Goal: Information Seeking & Learning: Learn about a topic

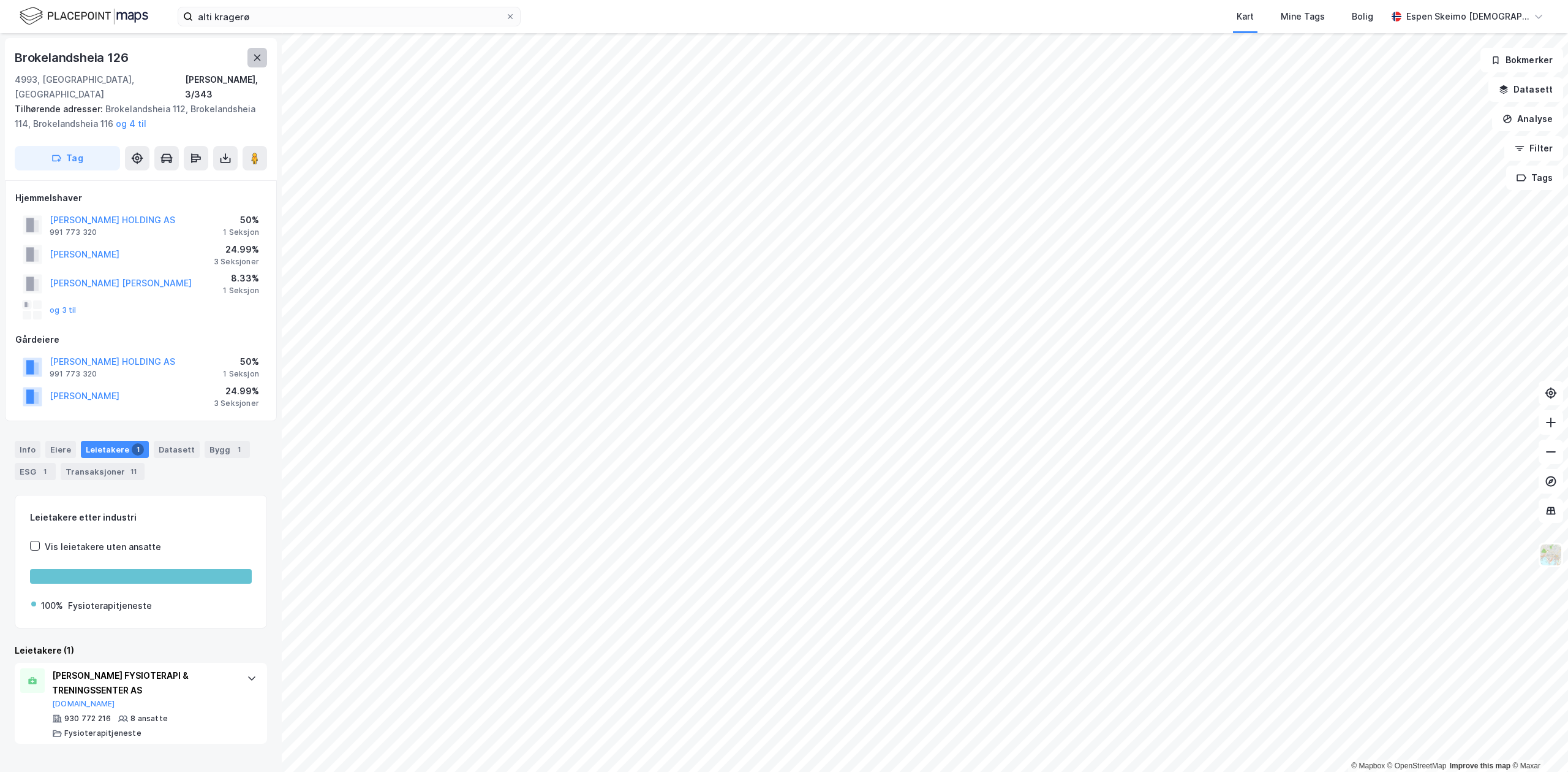
click at [257, 58] on icon at bounding box center [258, 57] width 7 height 6
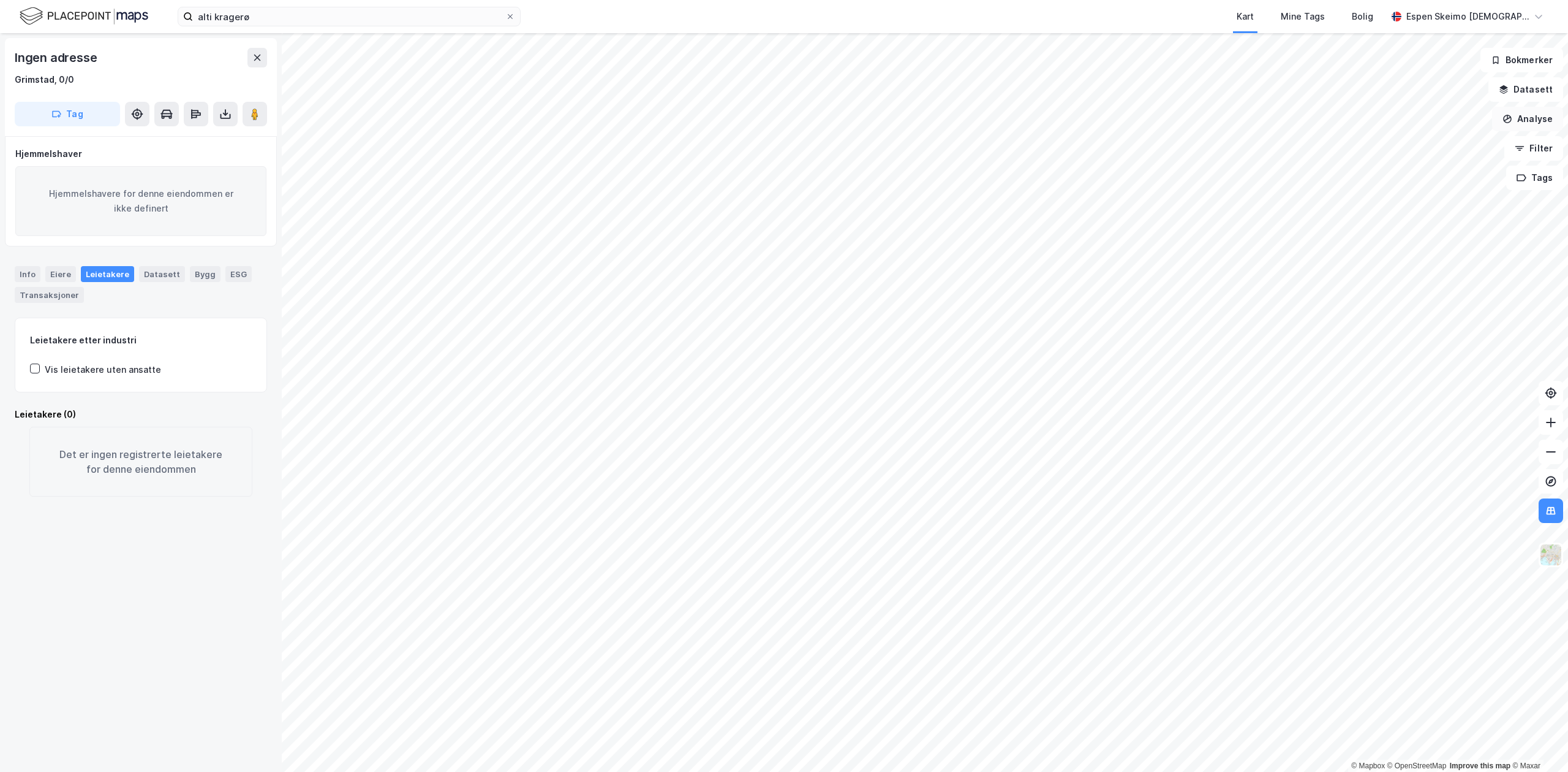
click at [1542, 126] on button "Analyse" at bounding box center [1528, 118] width 71 height 25
click at [1394, 146] on div "Tegn område" at bounding box center [1421, 145] width 106 height 11
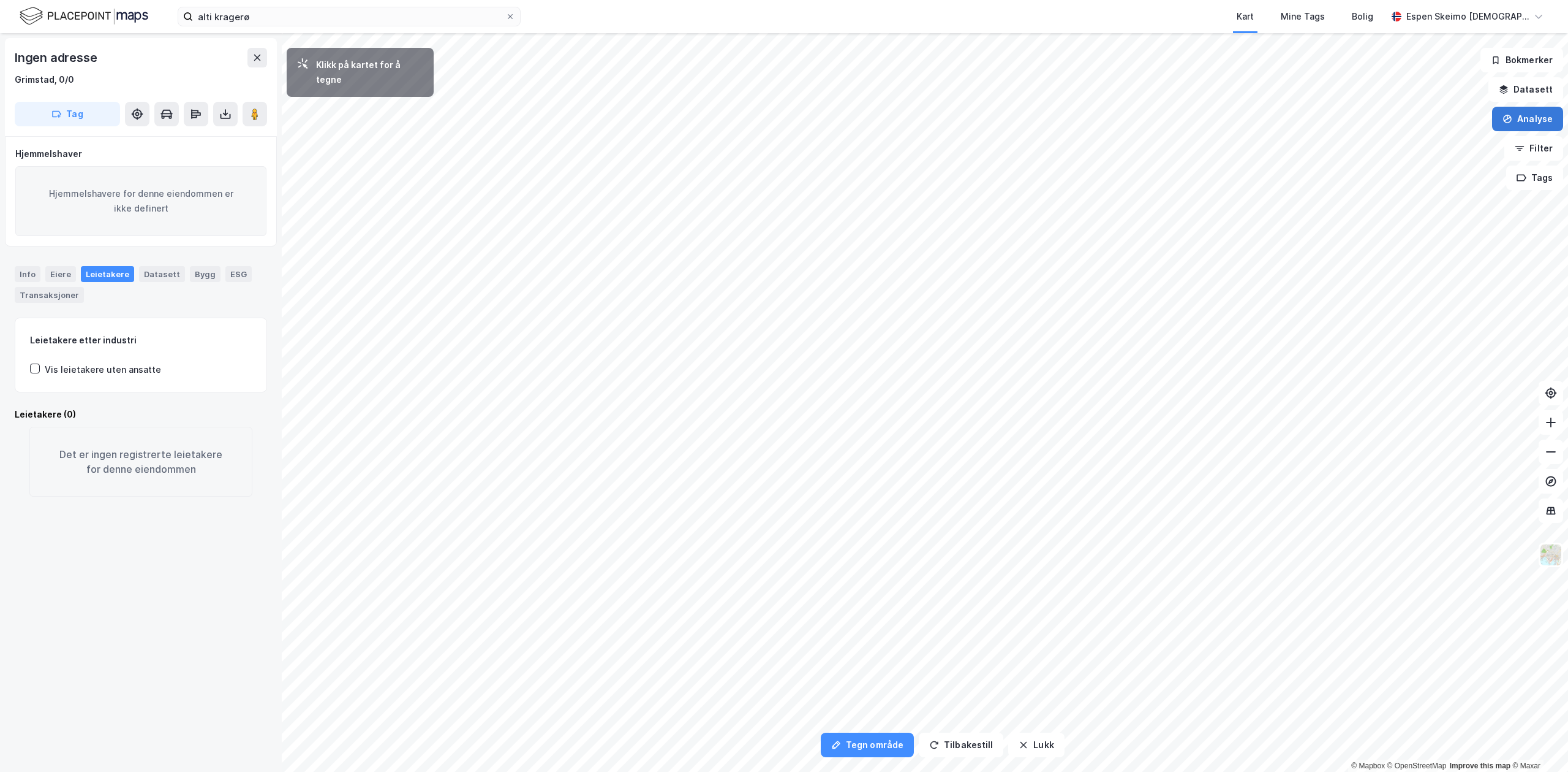
click at [1516, 118] on button "Analyse" at bounding box center [1528, 118] width 71 height 25
click at [1536, 115] on button "Analyse" at bounding box center [1528, 118] width 71 height 25
click at [1506, 129] on button "Analyse" at bounding box center [1528, 118] width 71 height 25
click at [258, 60] on icon at bounding box center [258, 58] width 10 height 10
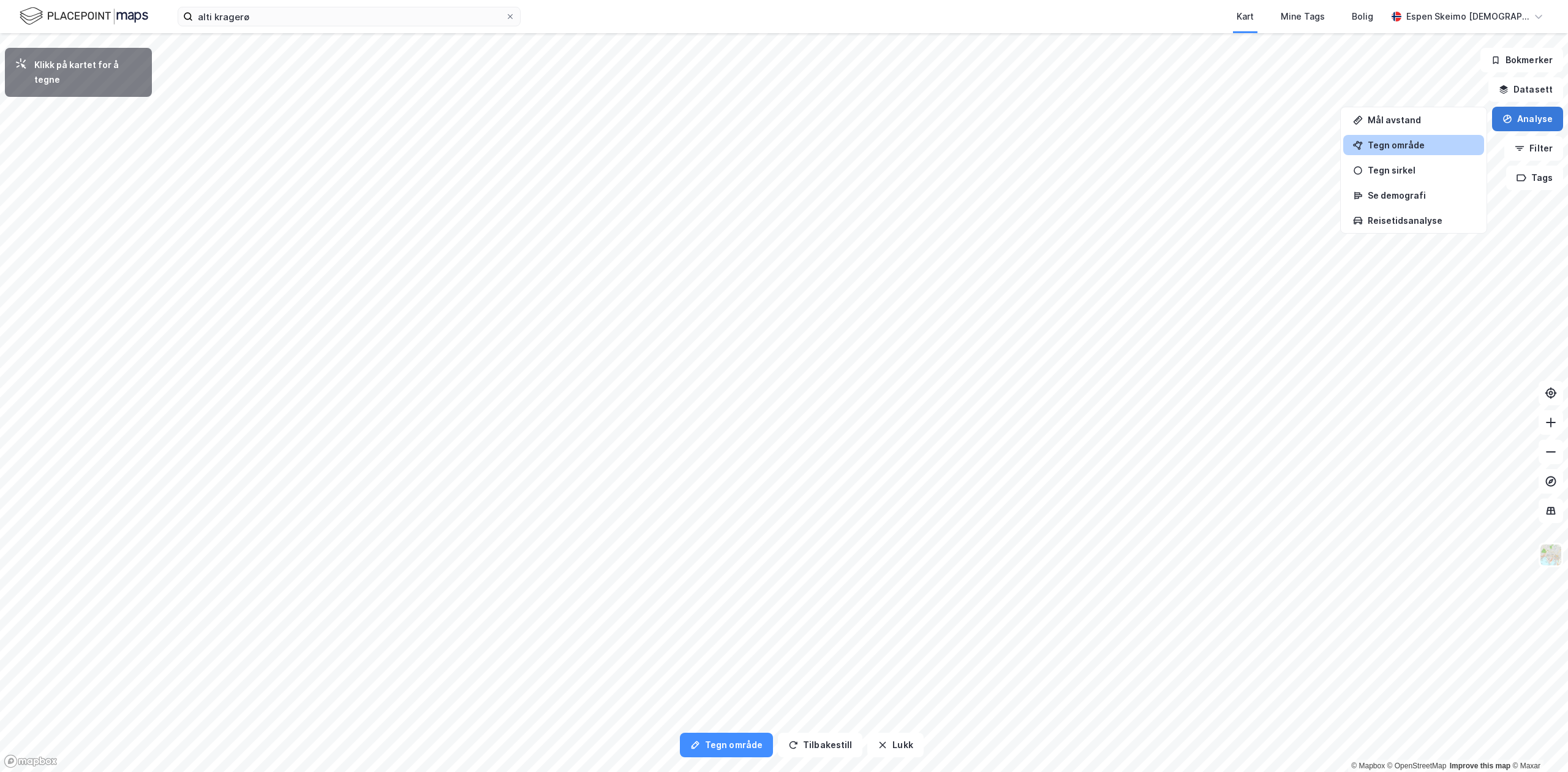
click at [1529, 116] on button "Analyse" at bounding box center [1528, 118] width 71 height 25
click at [1505, 126] on button "Analyse" at bounding box center [1528, 118] width 71 height 25
click at [1397, 148] on div "Tegn område" at bounding box center [1421, 145] width 106 height 11
